Goal: Find specific page/section: Find specific page/section

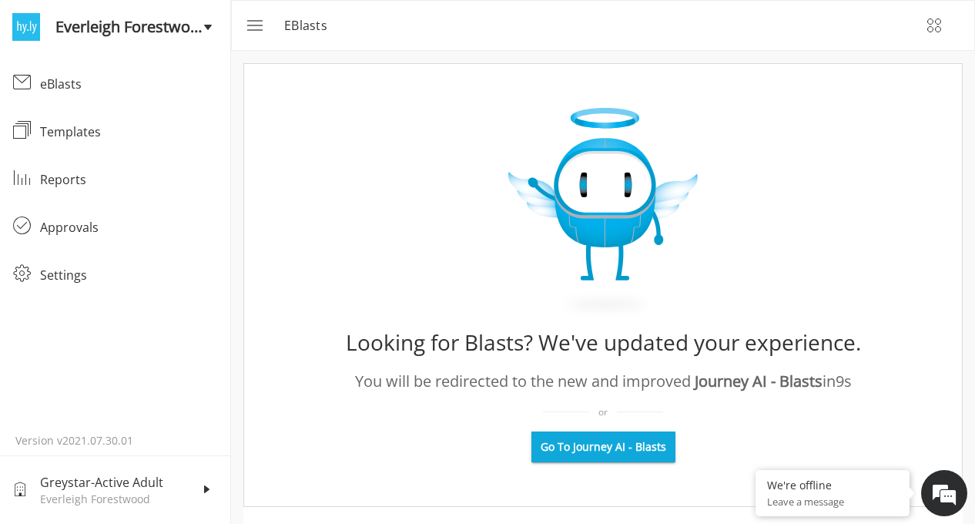
click at [628, 455] on button "Go To Journey AI - Blasts" at bounding box center [603, 446] width 144 height 31
click at [263, 32] on button "menu" at bounding box center [253, 25] width 37 height 37
click at [249, 24] on icon "menu" at bounding box center [253, 25] width 18 height 18
click at [249, 25] on rect "menu" at bounding box center [256, 25] width 18 height 1
click at [258, 35] on button "menu" at bounding box center [253, 25] width 37 height 37
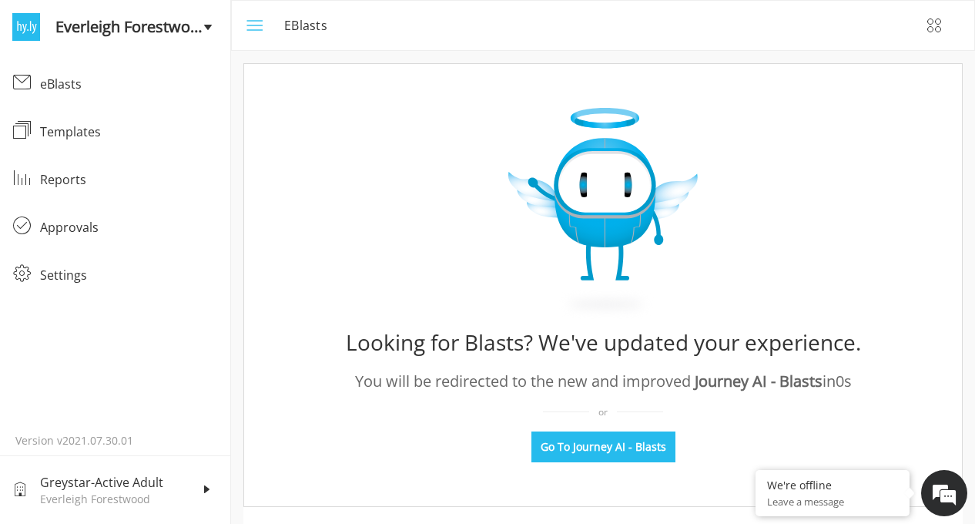
drag, startPoint x: 258, startPoint y: 35, endPoint x: 253, endPoint y: 28, distance: 8.8
click at [253, 28] on icon "menu" at bounding box center [253, 25] width 18 height 18
click at [264, 35] on button "menu" at bounding box center [253, 25] width 37 height 37
click at [255, 32] on icon "menu" at bounding box center [253, 25] width 18 height 18
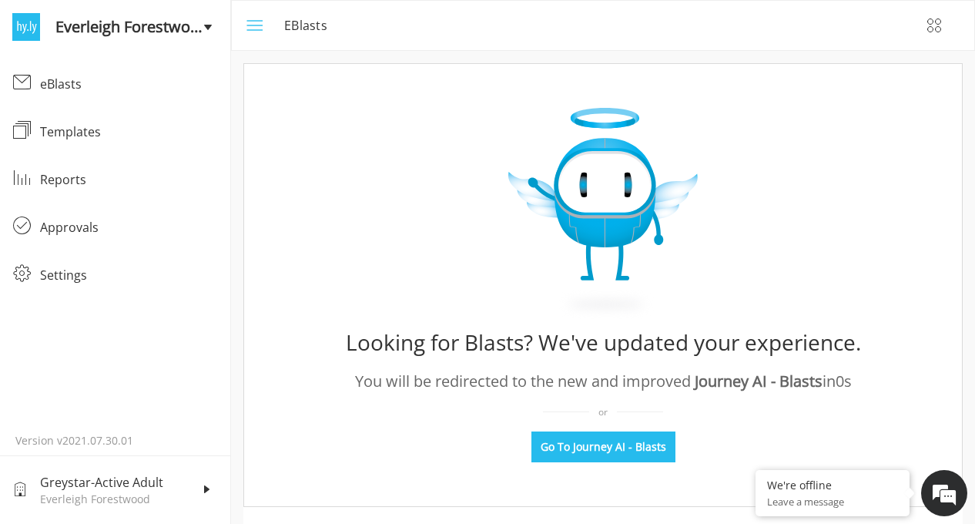
click at [250, 24] on icon "menu" at bounding box center [253, 25] width 18 height 18
click at [256, 22] on icon "menu" at bounding box center [253, 25] width 18 height 18
